Goal: Find specific page/section: Find specific page/section

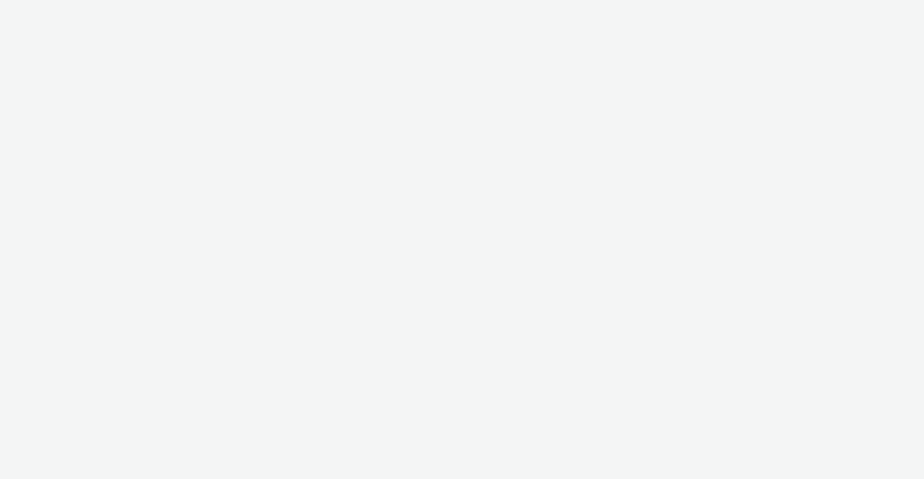
select select "2fc77e36-bb93-4aa3-9dff-dcb08e02eac6"
select select "2405a9d4-3350-4458-8d06-44f78962fa76"
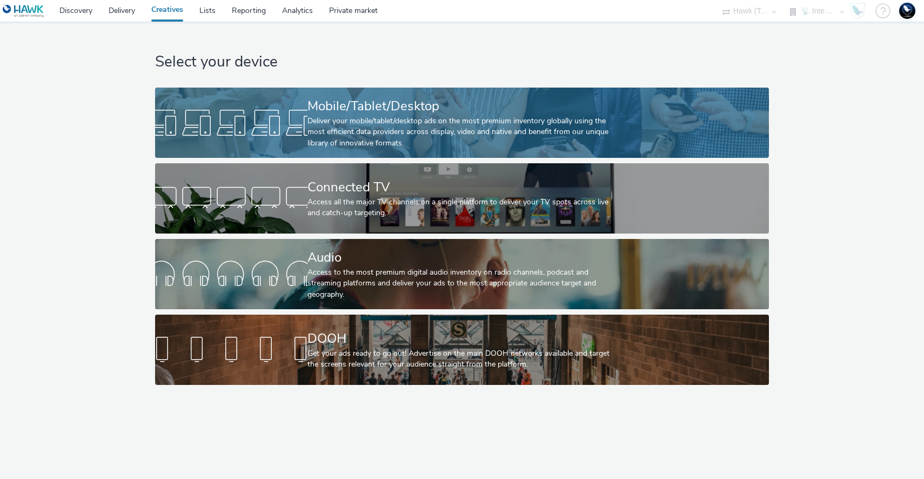
click at [176, 123] on div at bounding box center [231, 122] width 152 height 35
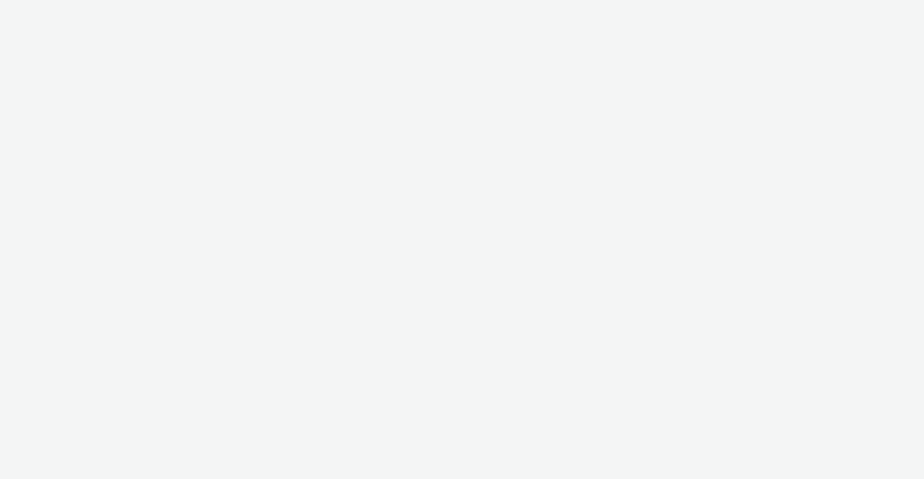
select select "2fc77e36-bb93-4aa3-9dff-dcb08e02eac6"
select select "2405a9d4-3350-4458-8d06-44f78962fa76"
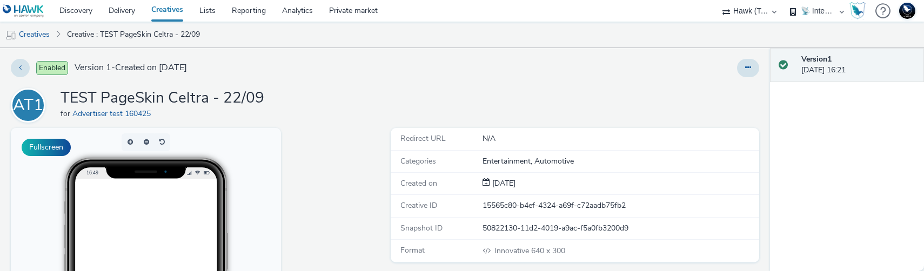
click at [166, 10] on link "Creatives" at bounding box center [167, 11] width 48 height 22
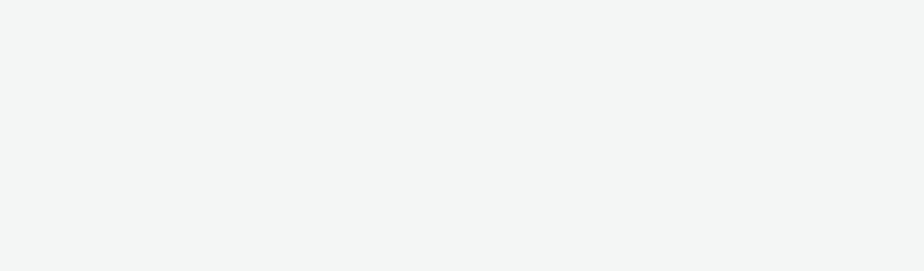
select select "2fc77e36-bb93-4aa3-9dff-dcb08e02eac6"
select select "2405a9d4-3350-4458-8d06-44f78962fa76"
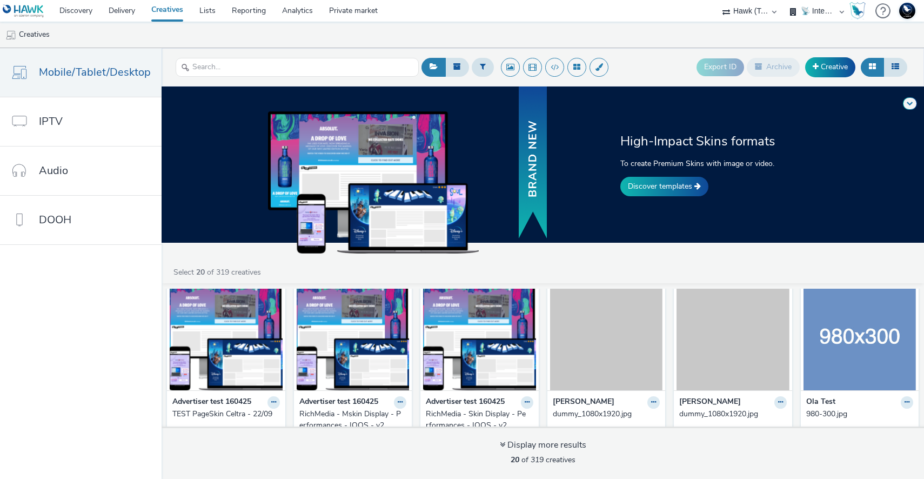
scroll to position [187, 0]
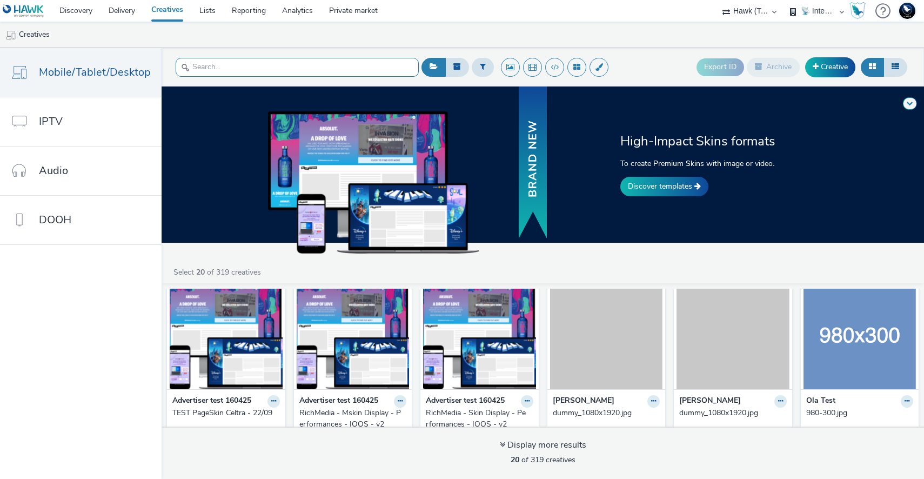
click at [350, 65] on input "text" at bounding box center [297, 67] width 243 height 19
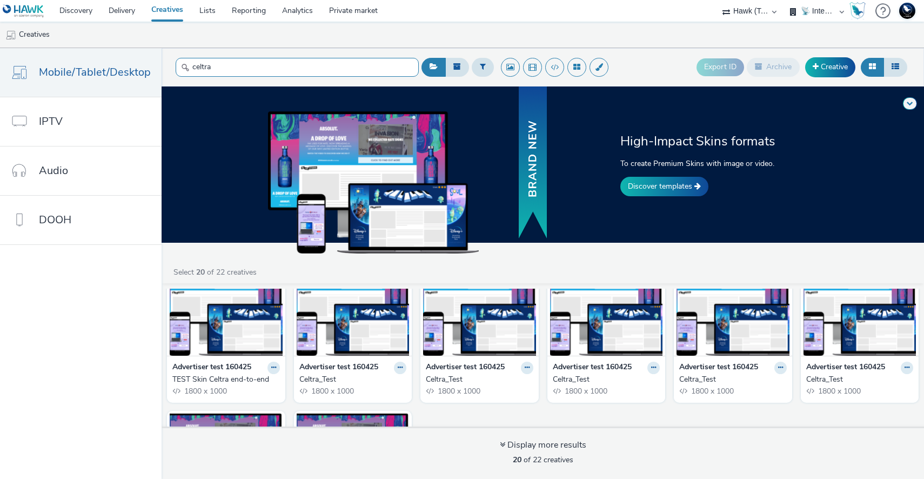
scroll to position [408, 0]
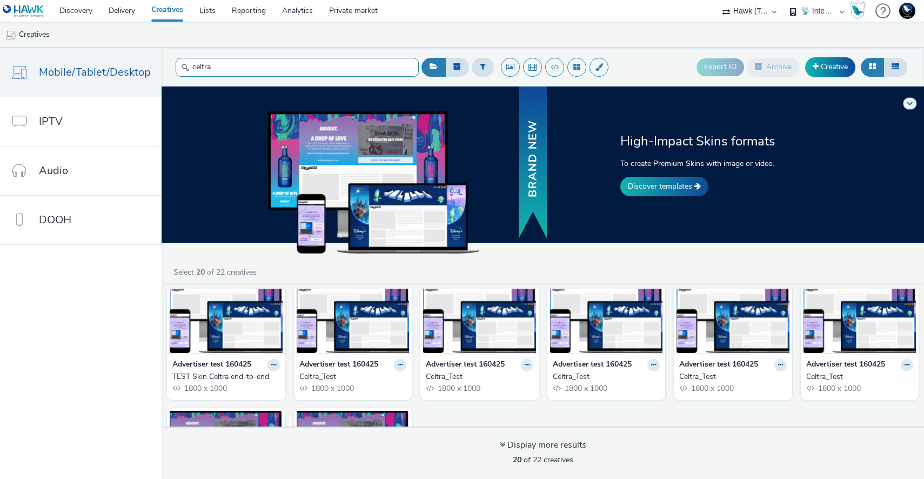
type input "celtra"
click at [380, 271] on img at bounding box center [353, 299] width 113 height 105
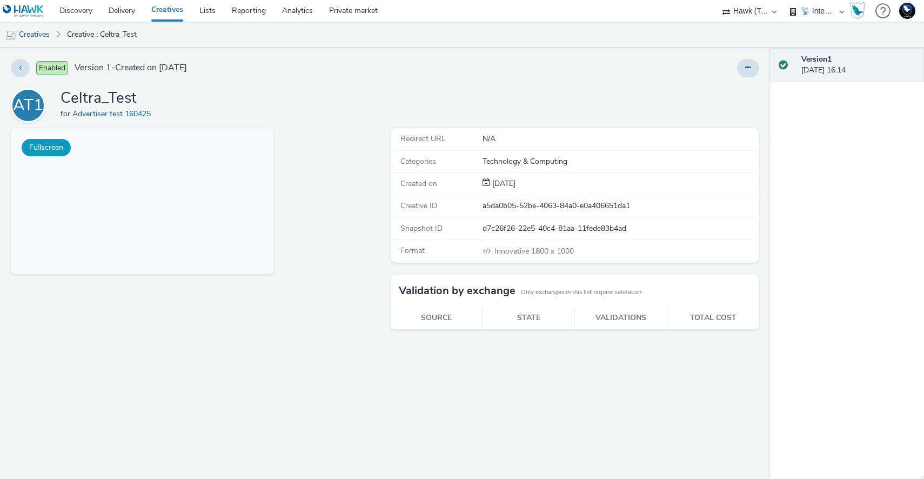
click at [44, 145] on button "Fullscreen" at bounding box center [46, 147] width 49 height 17
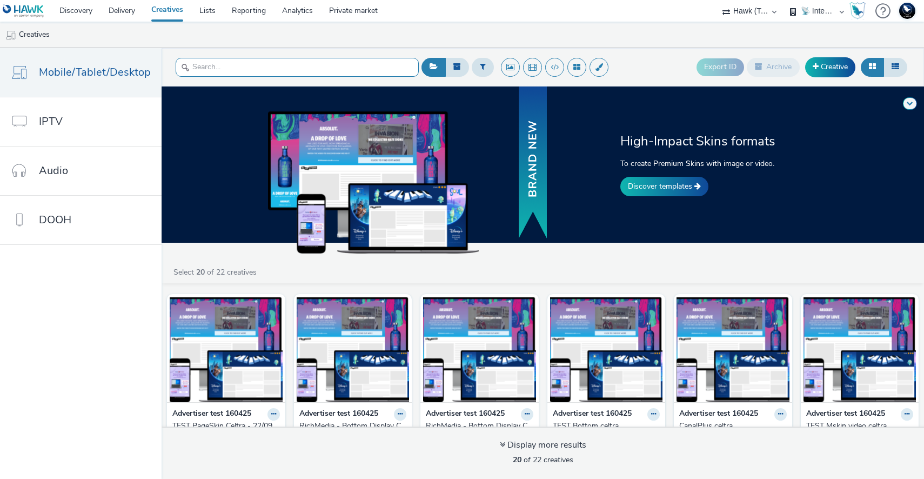
click at [201, 68] on input "text" at bounding box center [297, 67] width 243 height 19
type input "celtra"
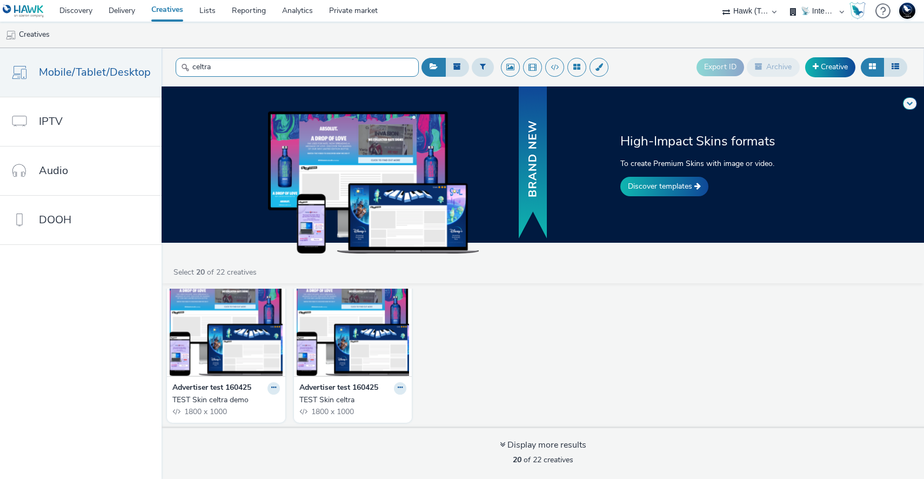
scroll to position [548, 0]
click at [258, 271] on img at bounding box center [226, 323] width 113 height 105
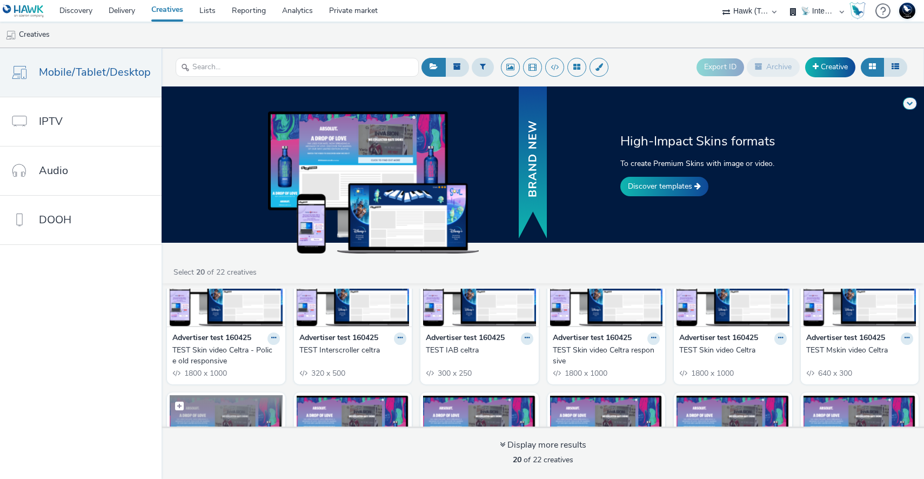
scroll to position [258, 0]
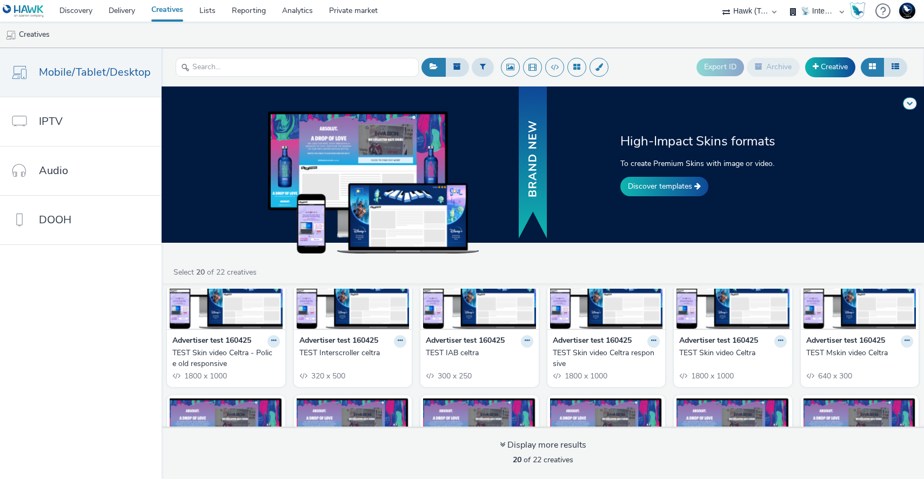
click at [760, 271] on img at bounding box center [732, 276] width 113 height 105
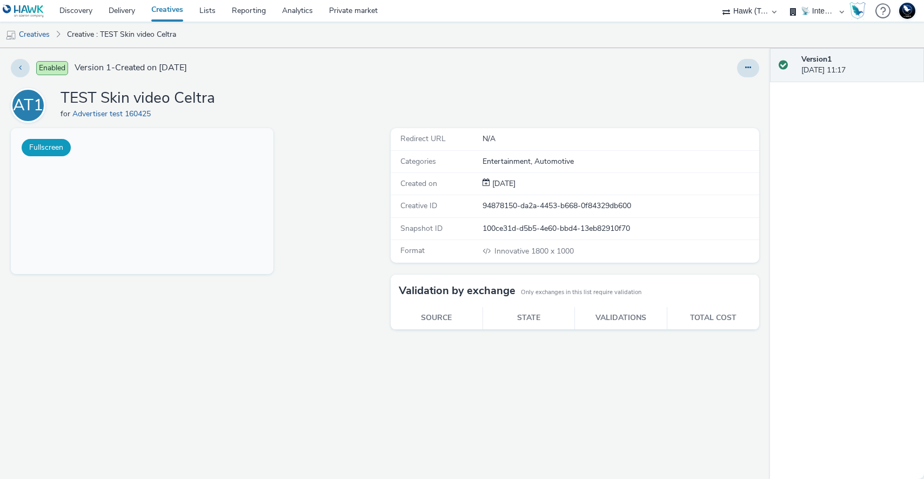
click at [55, 150] on button "Fullscreen" at bounding box center [46, 147] width 49 height 17
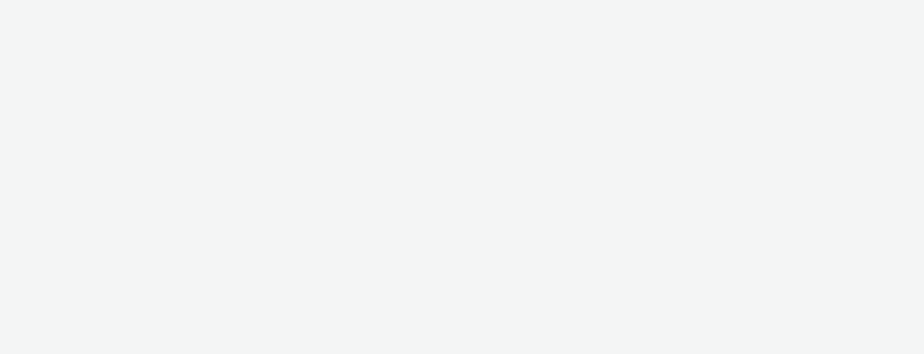
select select "2fc77e36-bb93-4aa3-9dff-dcb08e02eac6"
select select "2405a9d4-3350-4458-8d06-44f78962fa76"
select select "2fc77e36-bb93-4aa3-9dff-dcb08e02eac6"
select select "2405a9d4-3350-4458-8d06-44f78962fa76"
